Goal: Transaction & Acquisition: Purchase product/service

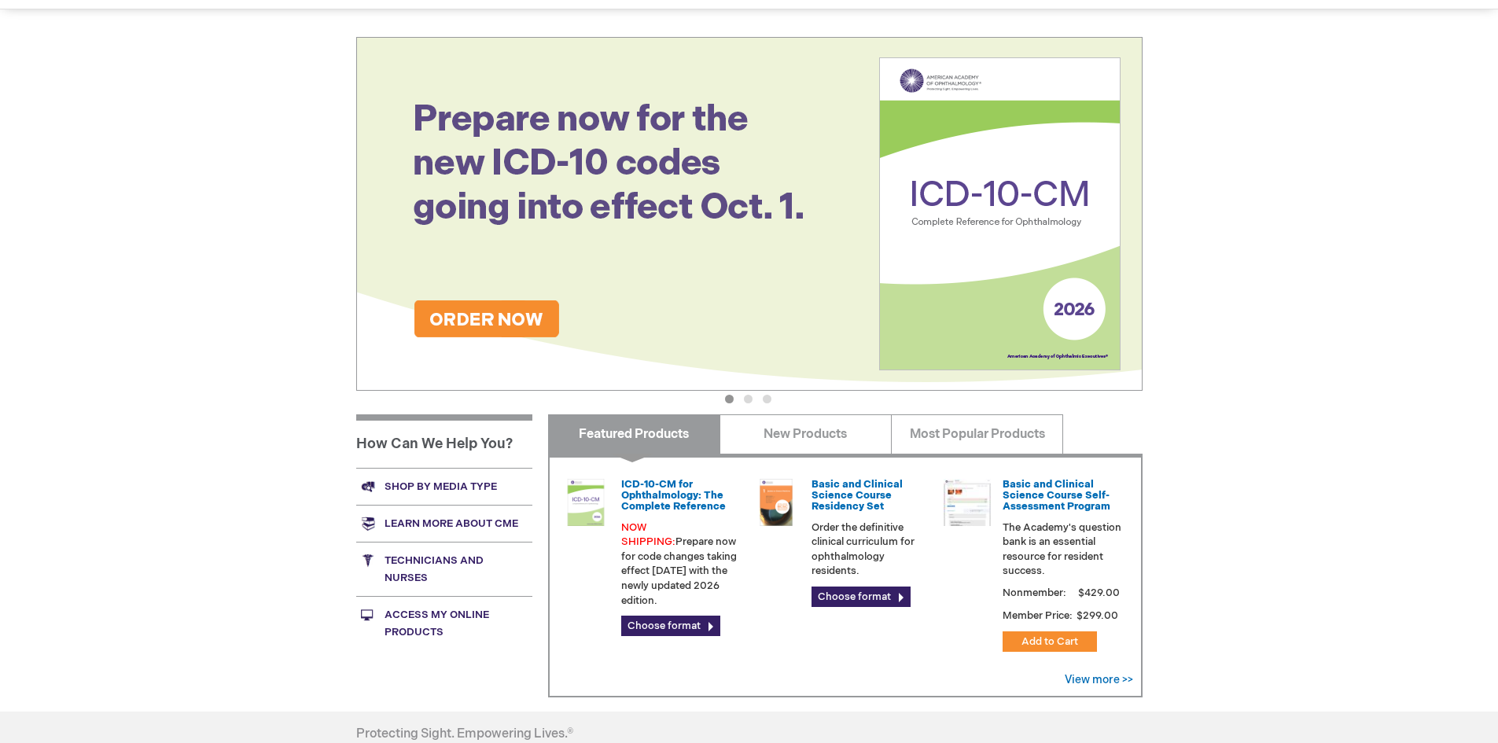
scroll to position [128, 0]
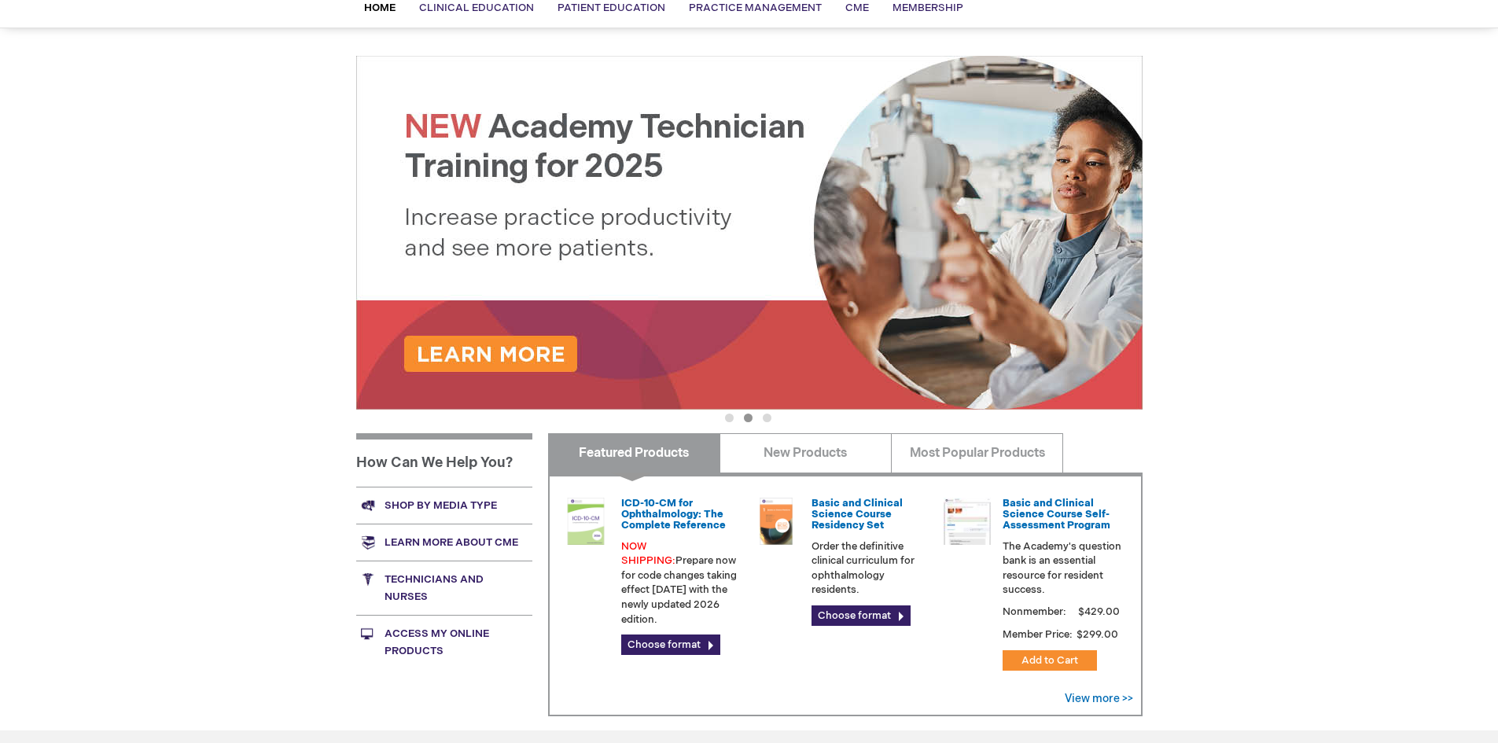
click at [435, 510] on link "Shop by media type" at bounding box center [444, 505] width 176 height 37
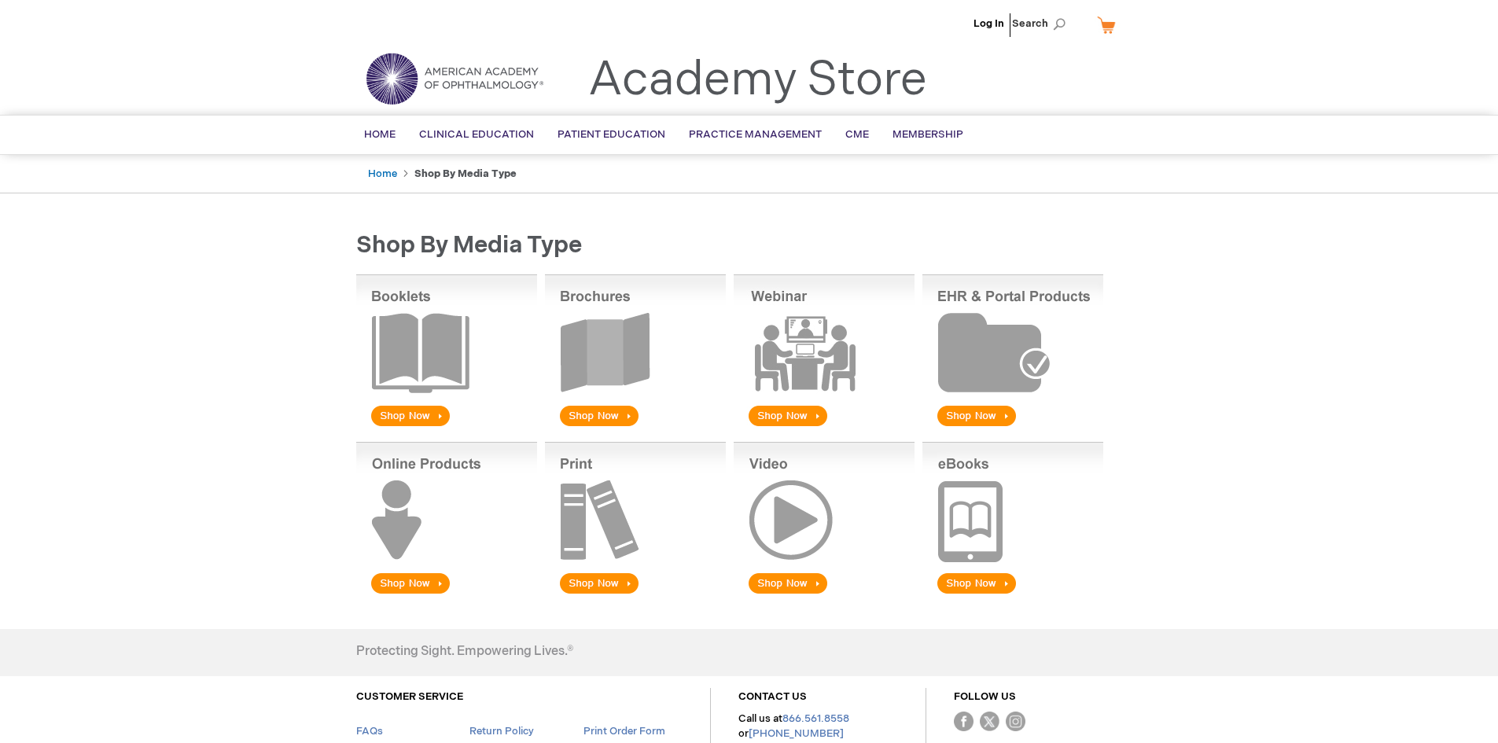
click at [612, 415] on img at bounding box center [635, 351] width 181 height 155
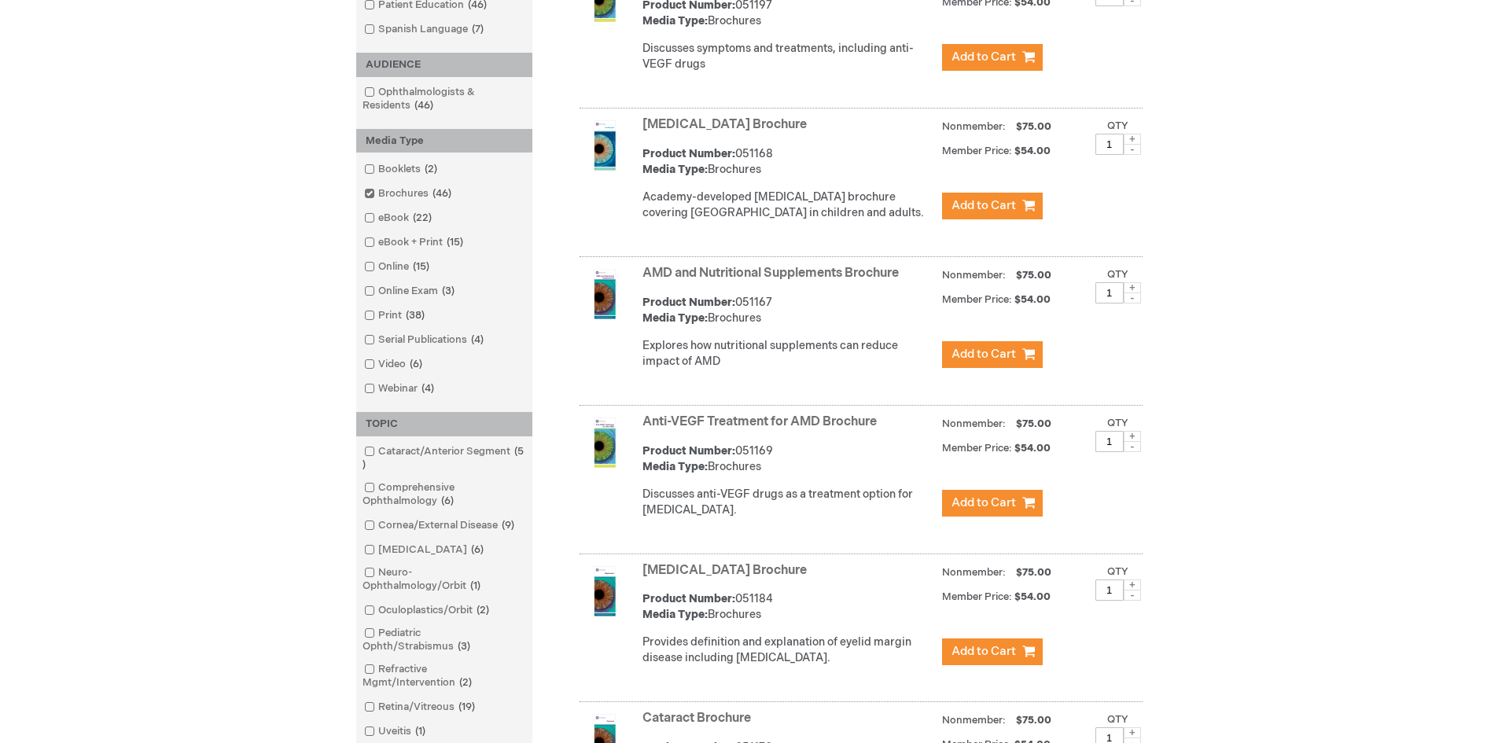
scroll to position [551, 0]
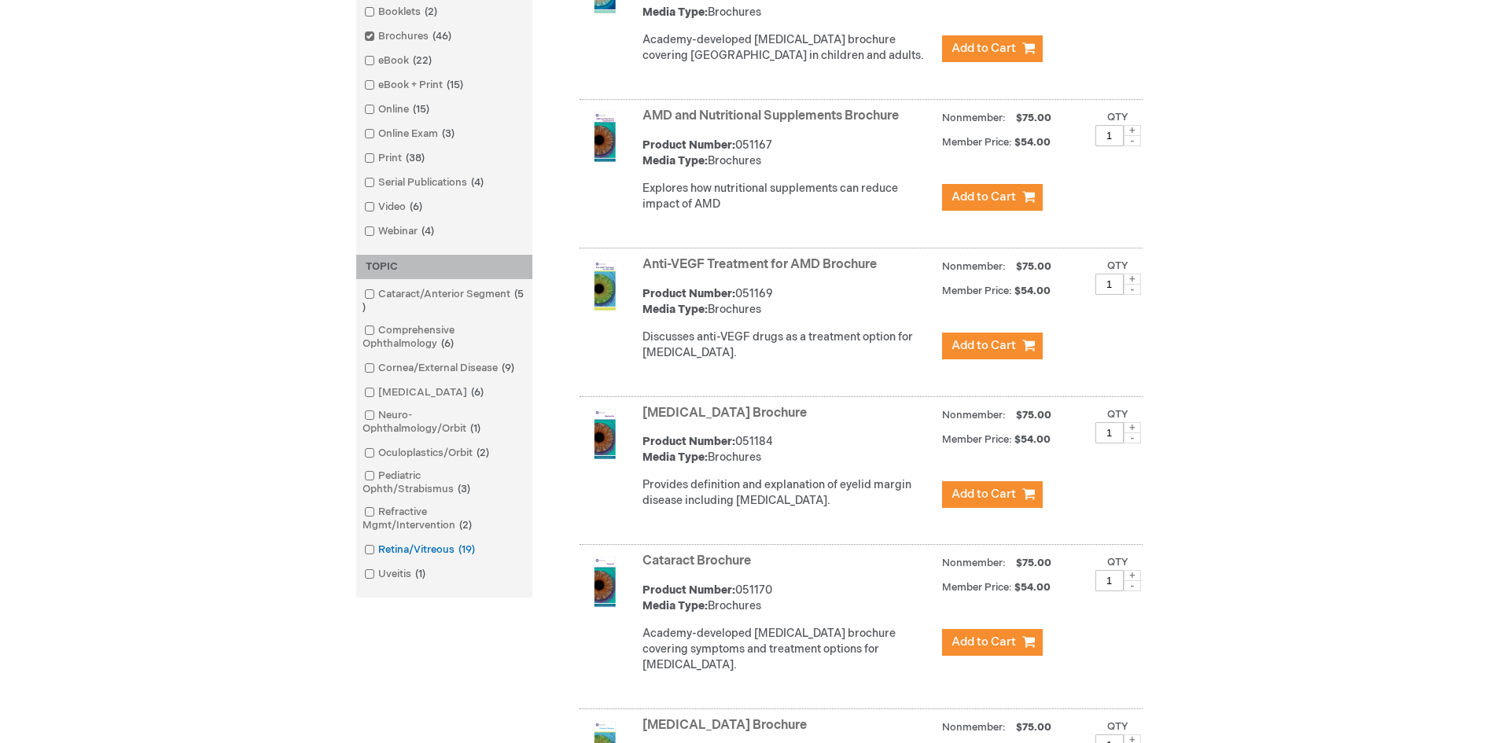
click at [378, 551] on span at bounding box center [378, 549] width 0 height 13
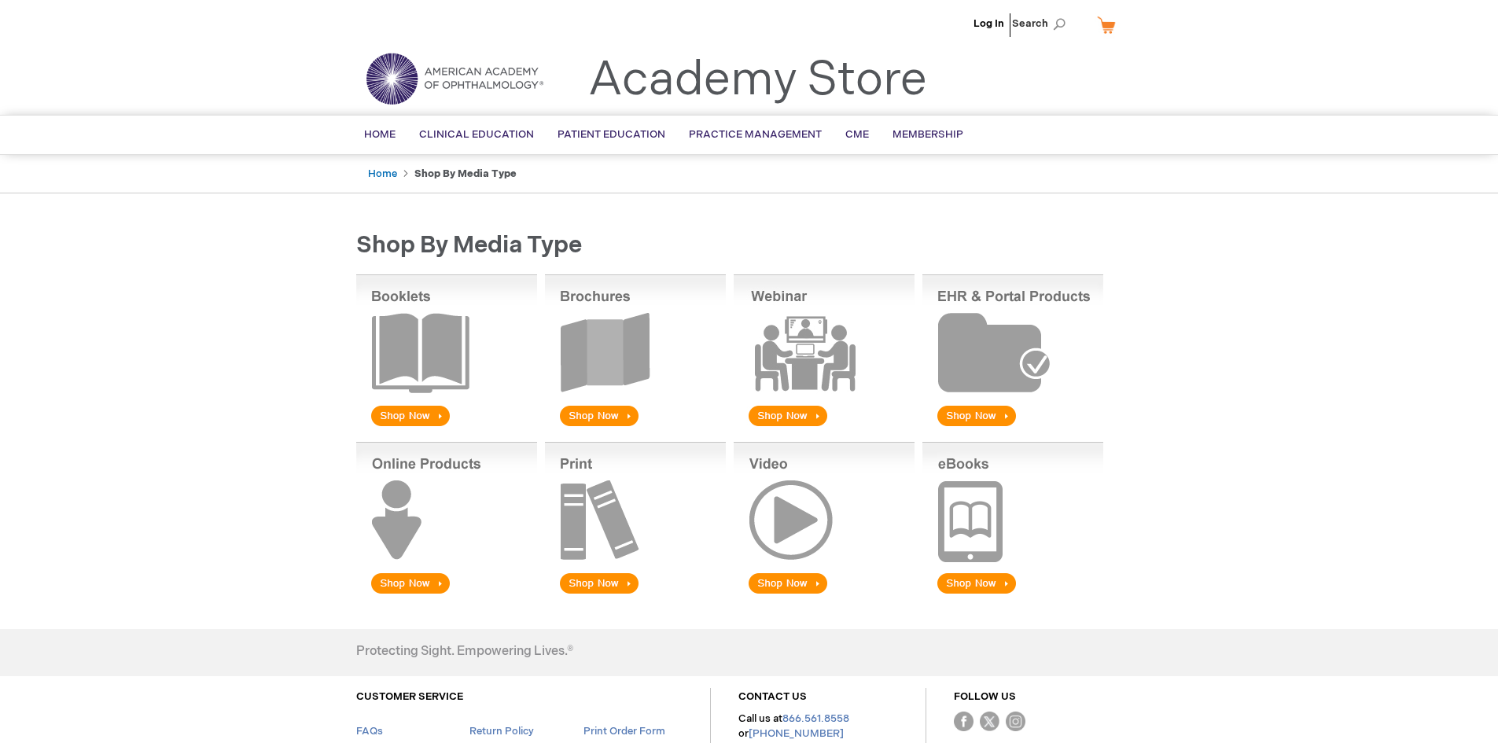
click at [596, 415] on img at bounding box center [635, 351] width 181 height 155
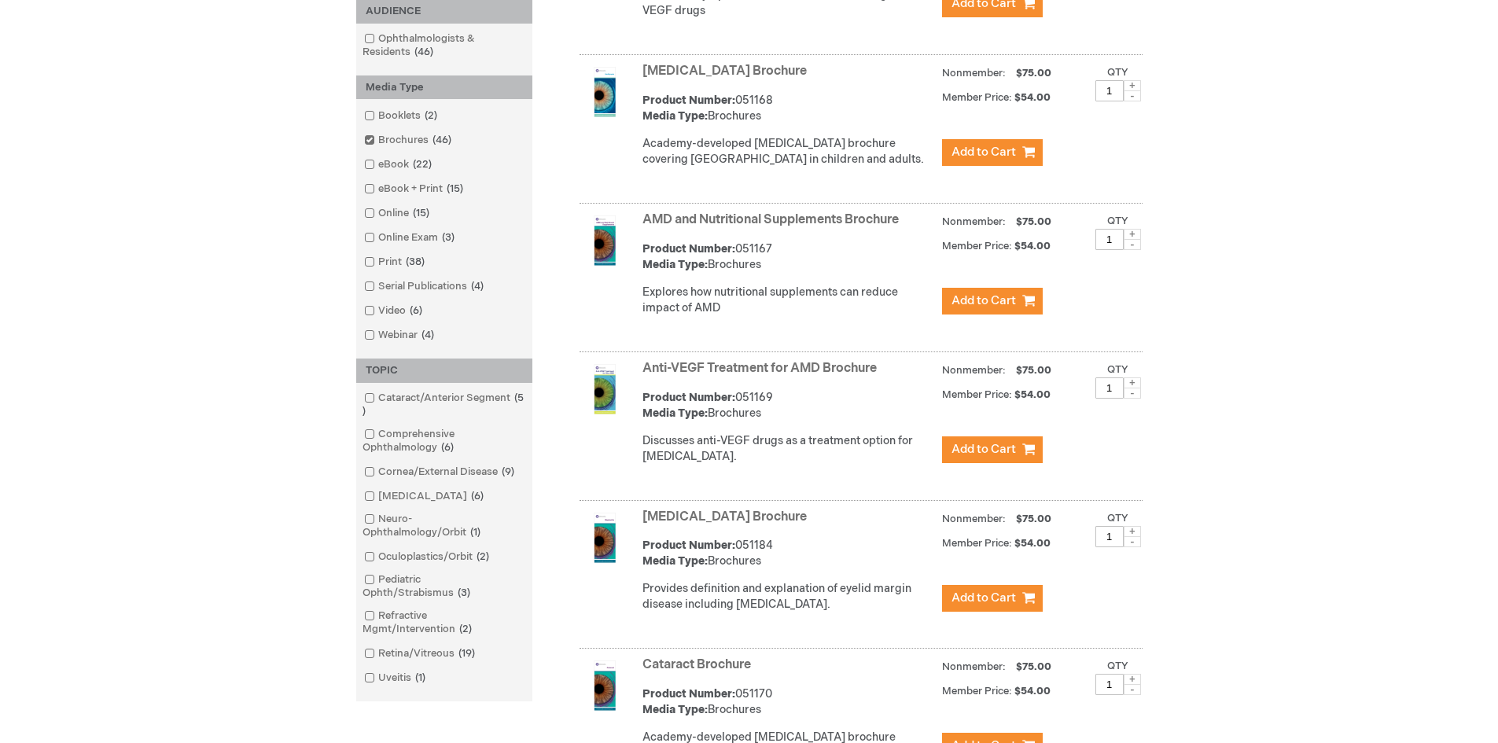
scroll to position [551, 0]
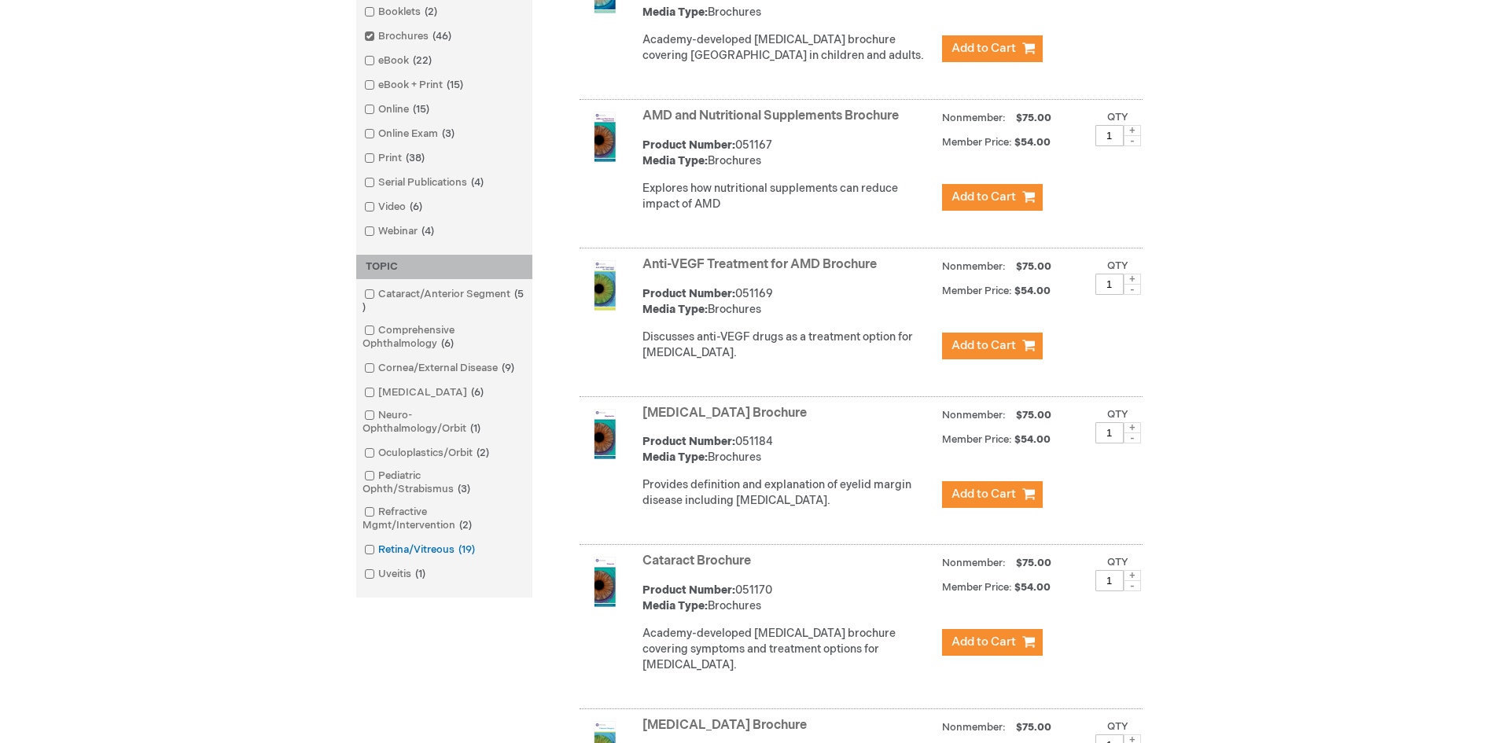
click at [378, 549] on span at bounding box center [378, 549] width 0 height 13
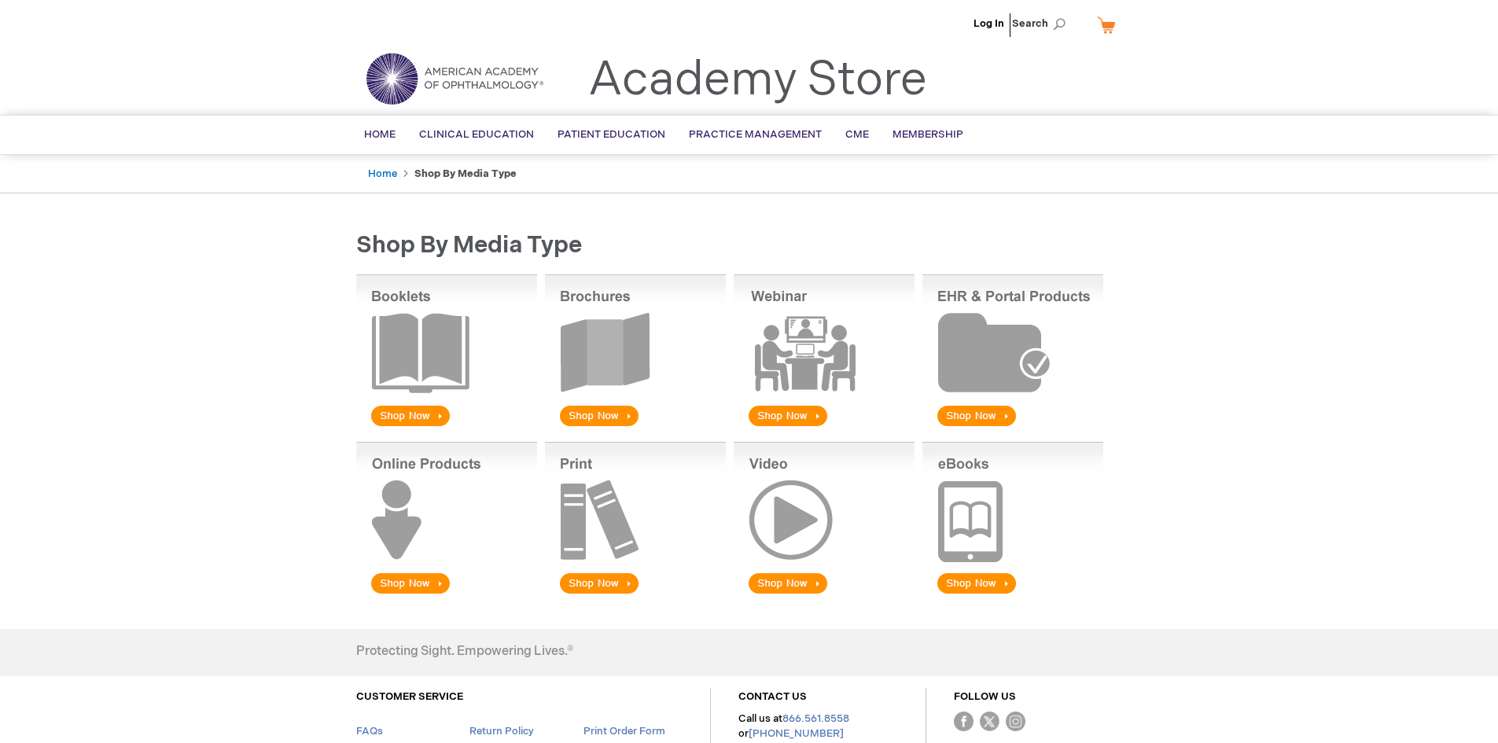
click at [598, 416] on img at bounding box center [635, 351] width 181 height 155
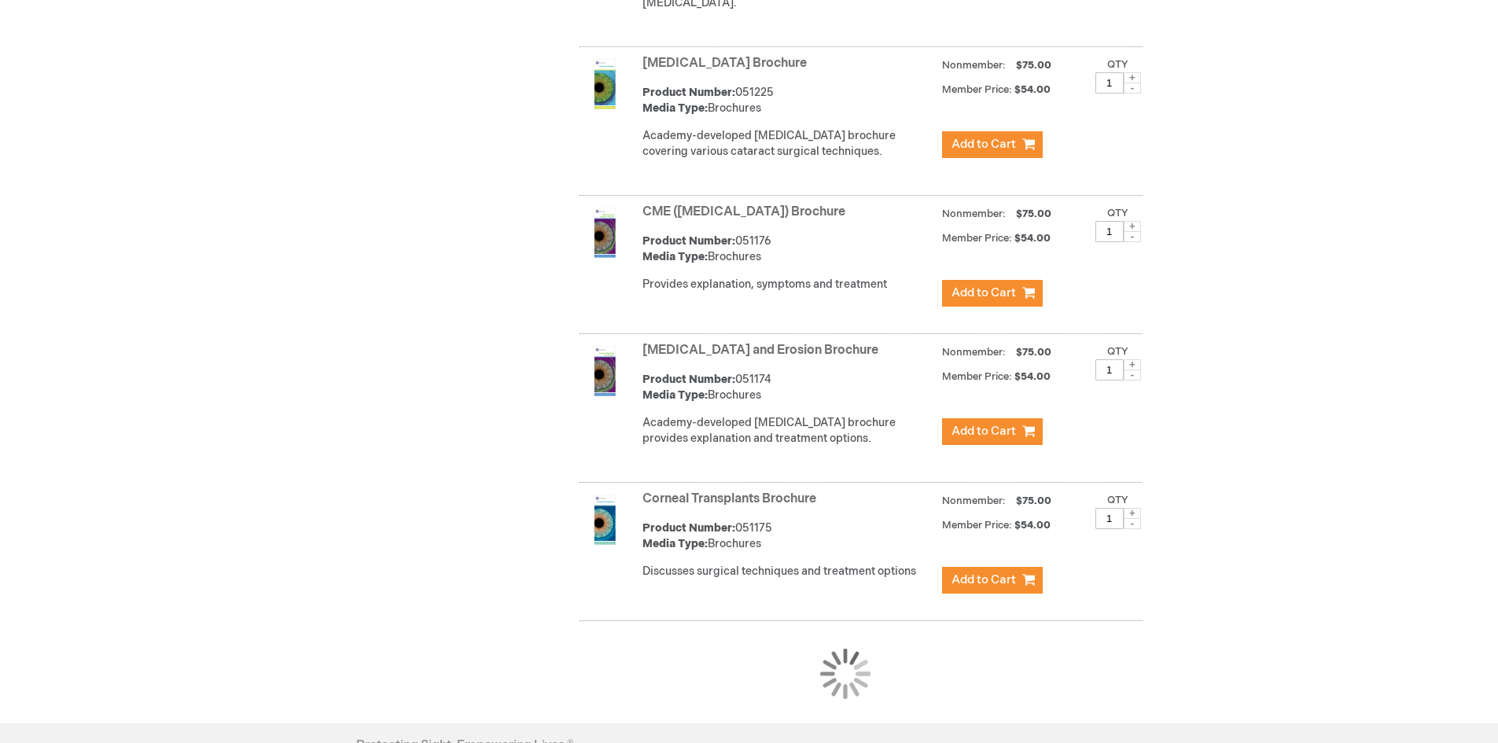
scroll to position [1258, 0]
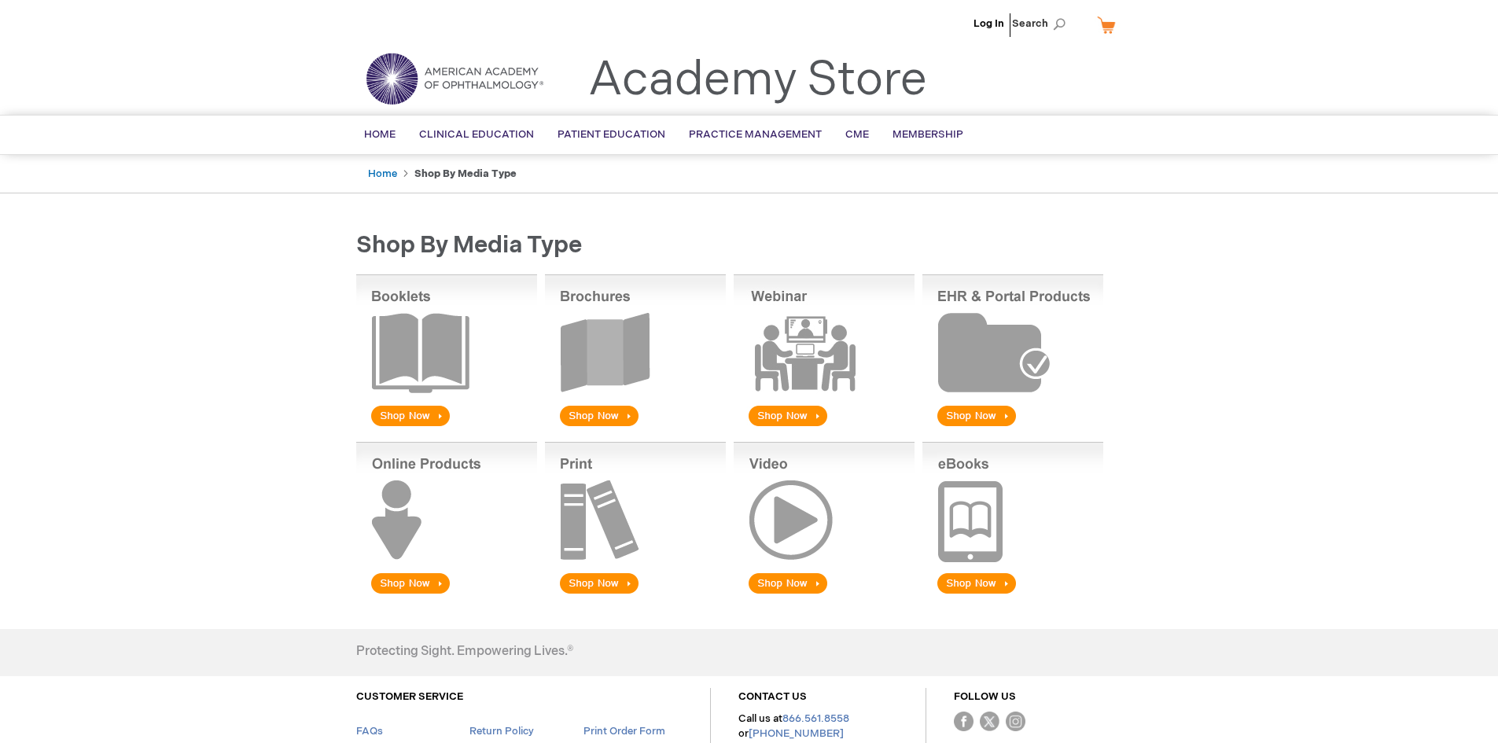
click at [590, 426] on img at bounding box center [635, 351] width 181 height 155
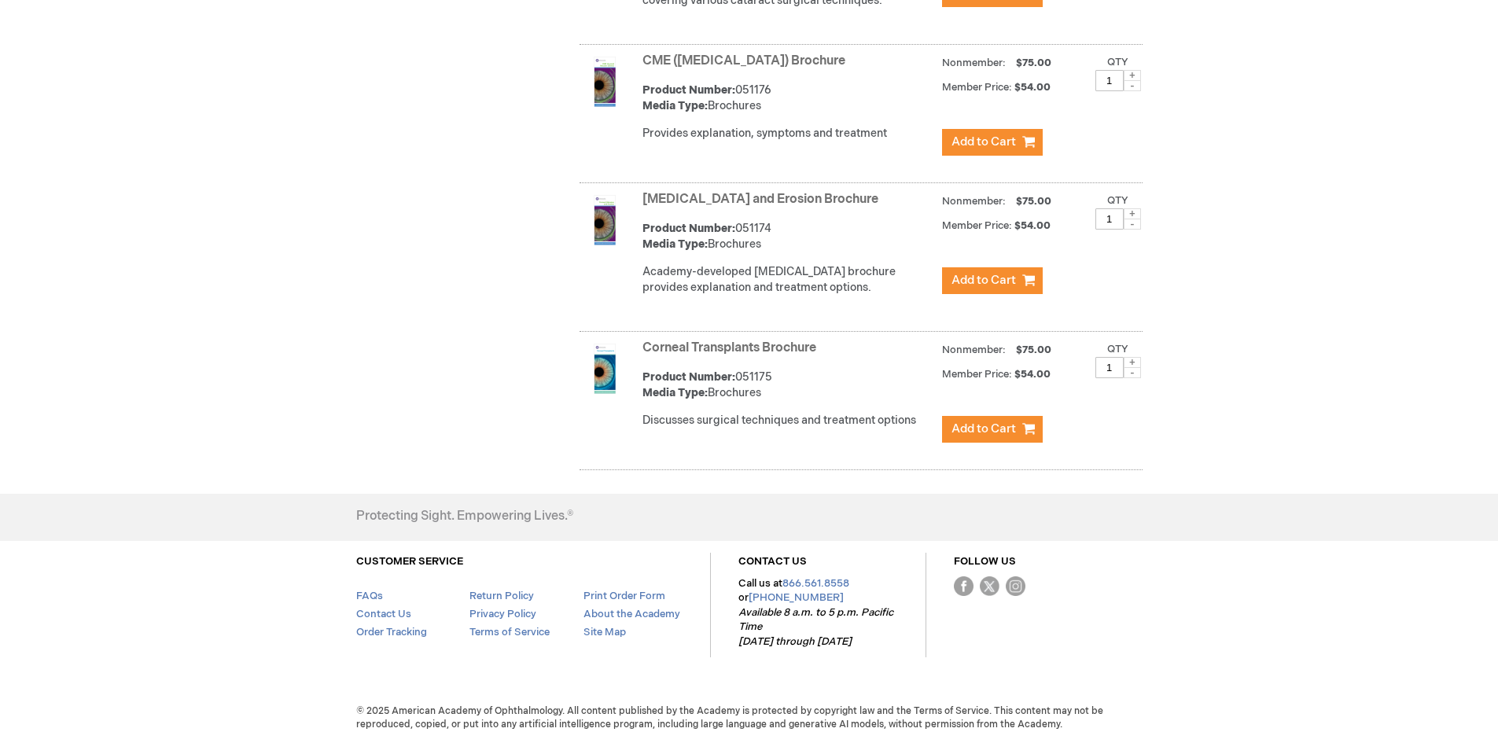
scroll to position [1460, 0]
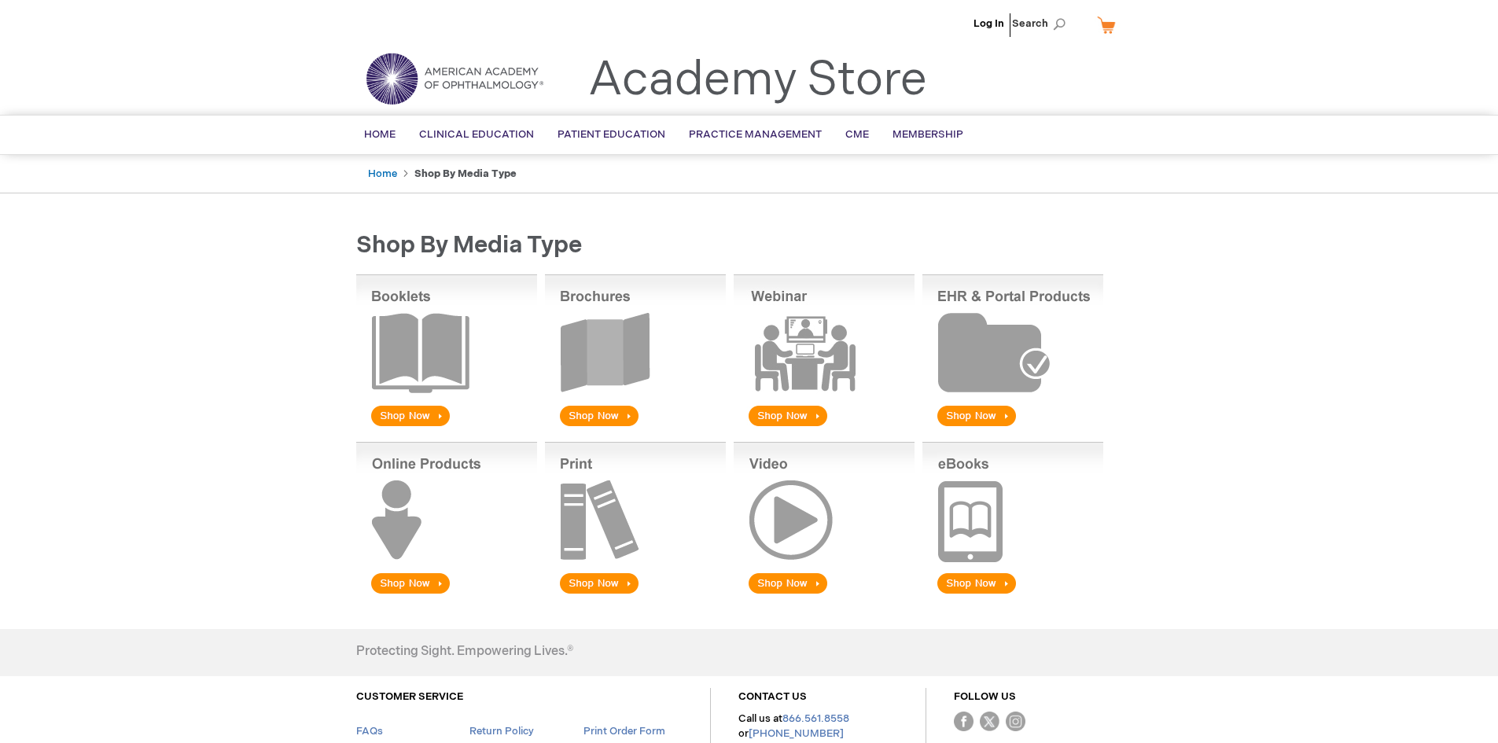
click at [599, 419] on img at bounding box center [635, 351] width 181 height 155
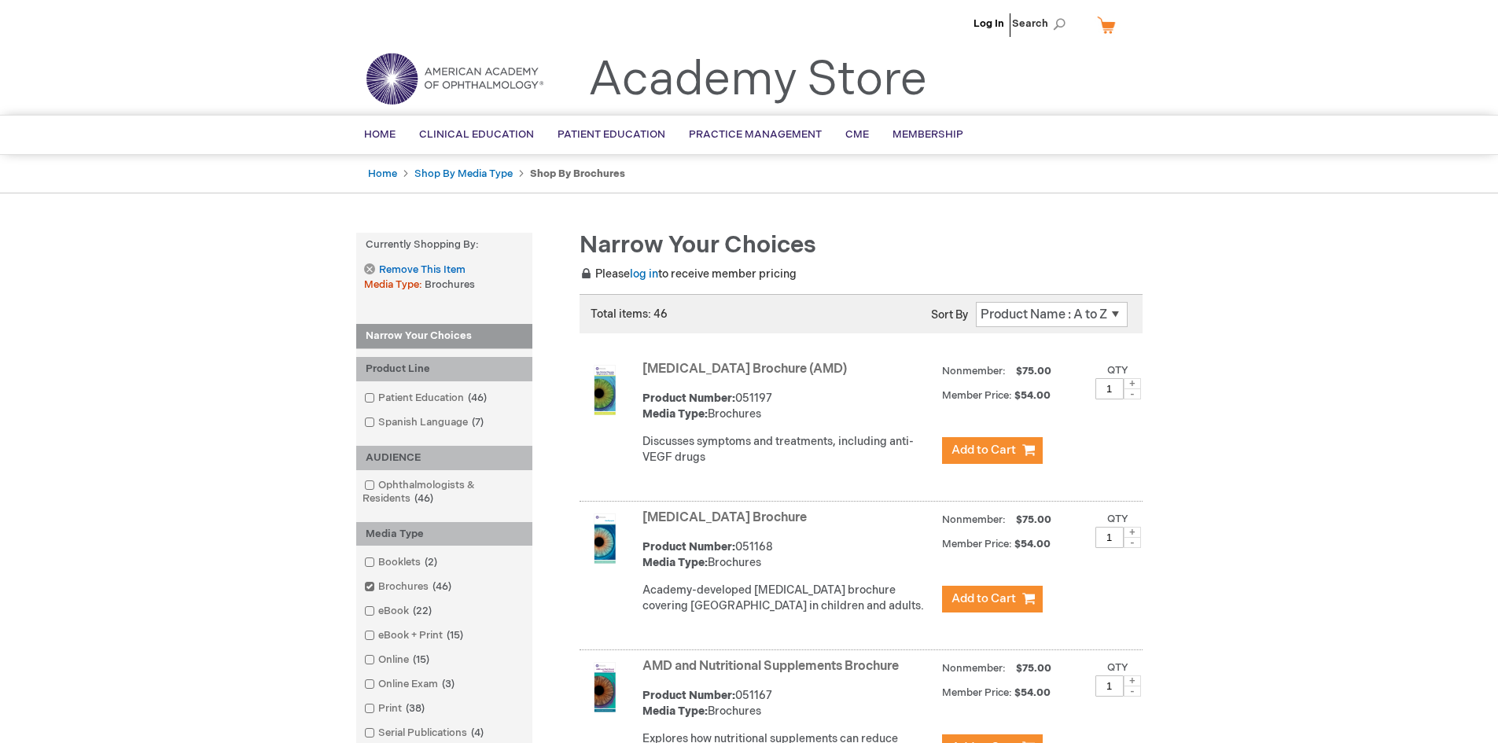
click at [1114, 314] on select "Position Product Name : A to Z Product Name : Z to A Price : Low to High Price …" at bounding box center [1052, 314] width 152 height 25
click at [1117, 318] on select "Position Product Name : A to Z Product Name : Z to A Price : Low to High Price …" at bounding box center [1052, 314] width 152 height 25
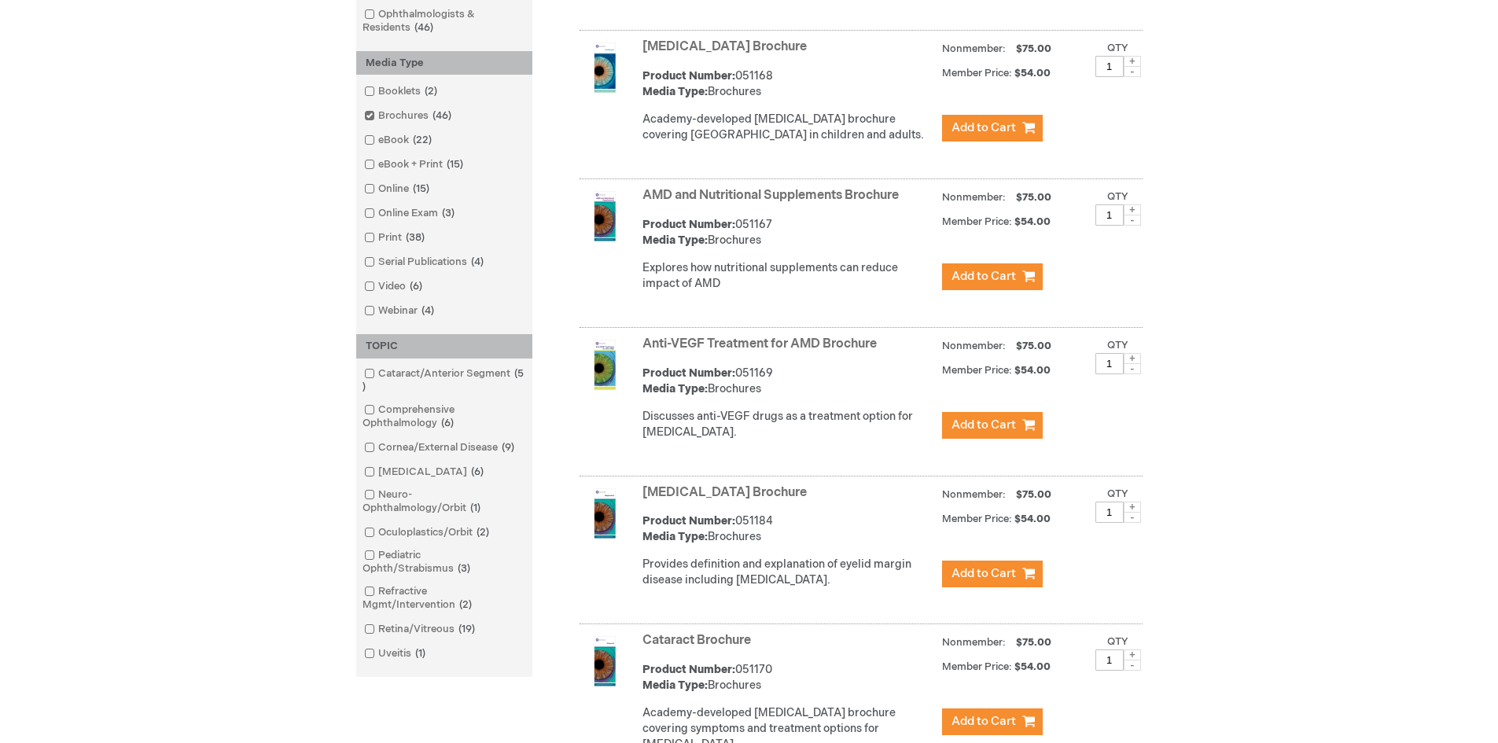
scroll to position [472, 0]
click at [378, 628] on span at bounding box center [378, 628] width 0 height 13
click at [373, 628] on div "Narrow Your Choices Currently Shopping by: Media Type Brochures Remove This Ite…" at bounding box center [444, 218] width 176 height 915
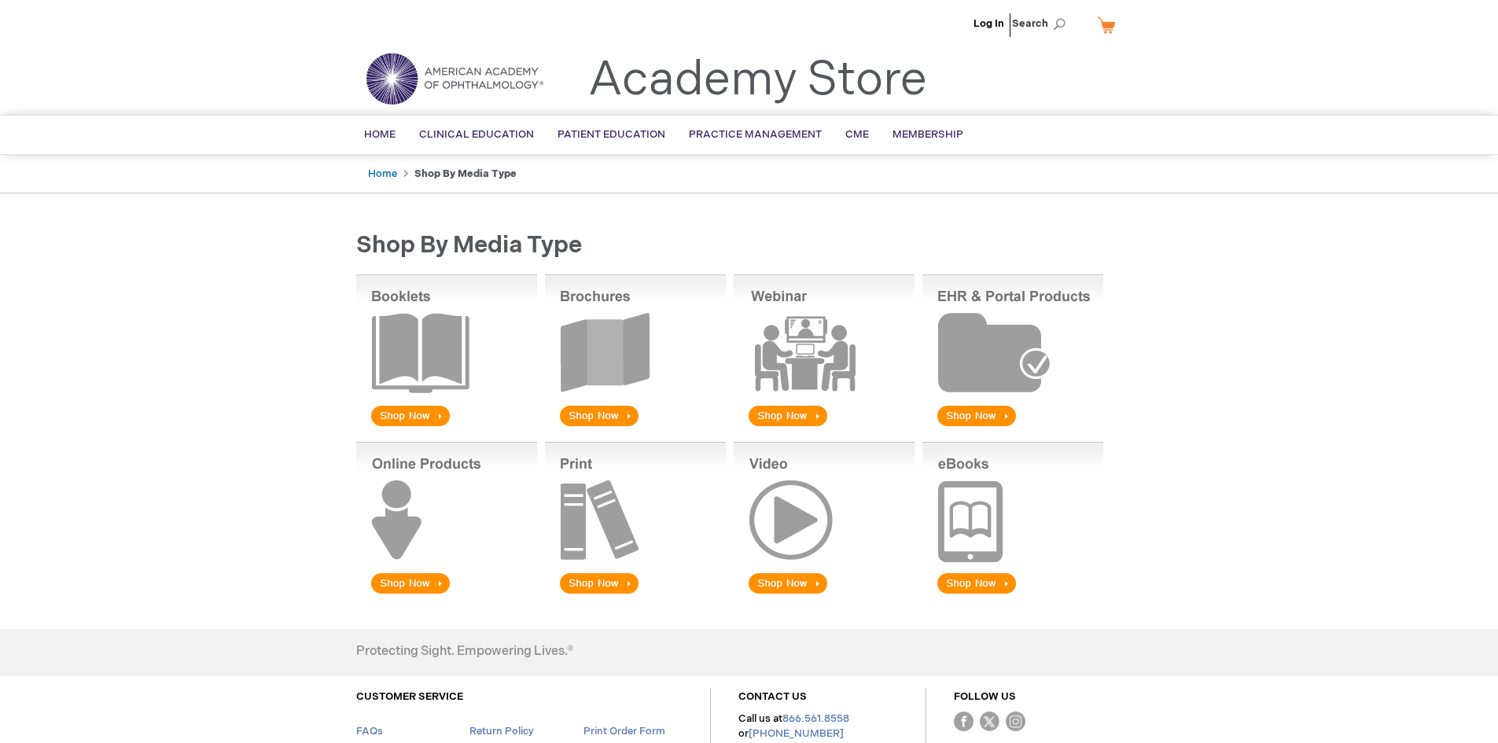
click at [578, 411] on img at bounding box center [635, 351] width 181 height 155
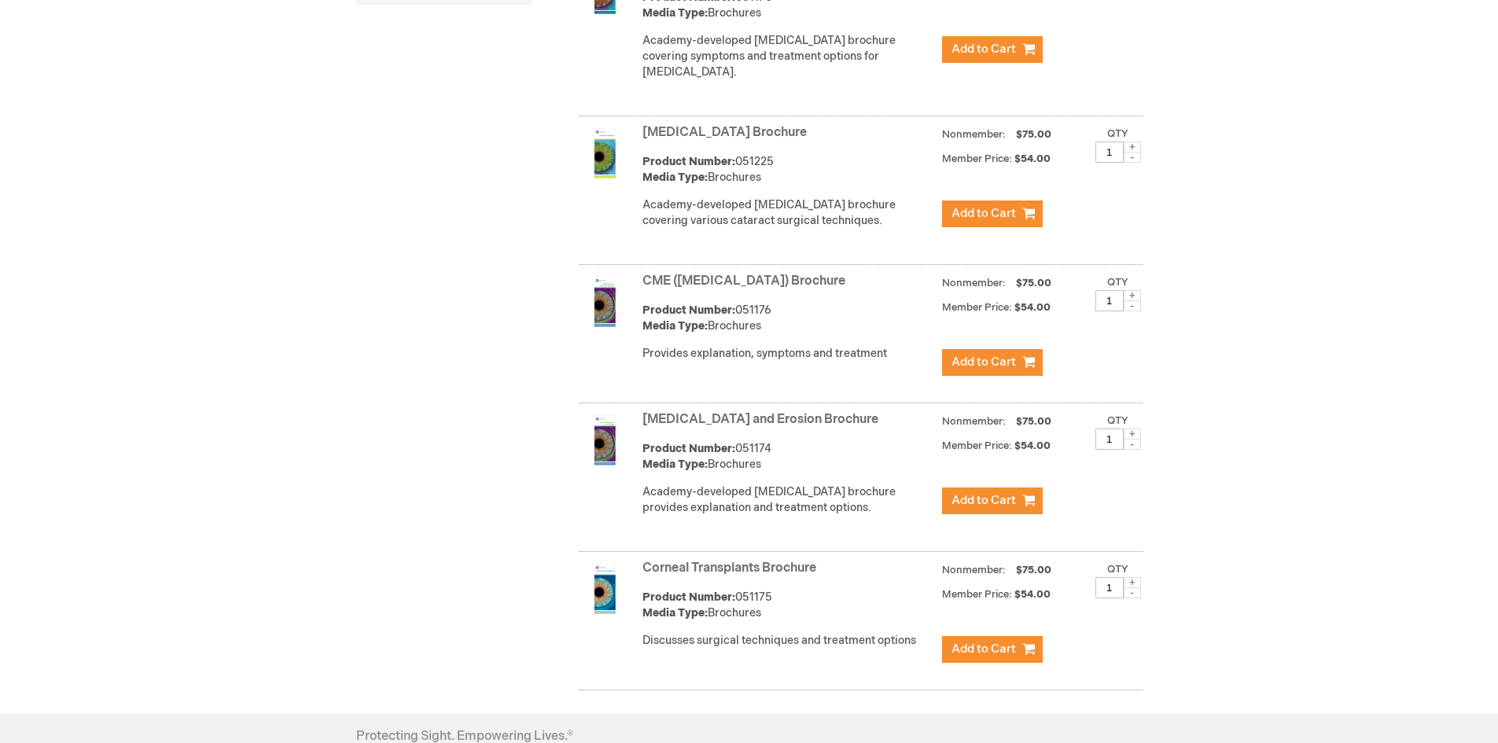
scroll to position [1180, 0]
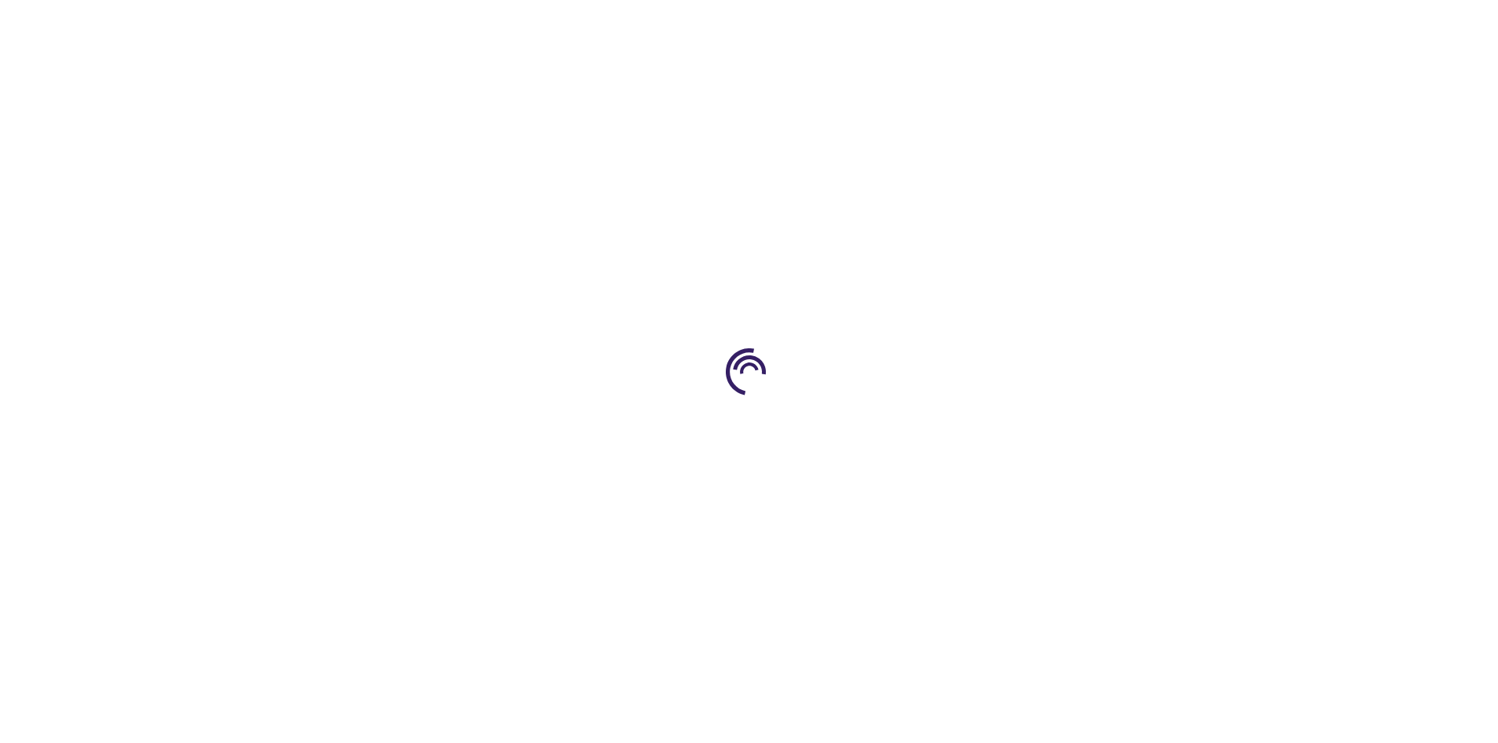
scroll to position [1180, 0]
